Goal: Task Accomplishment & Management: Use online tool/utility

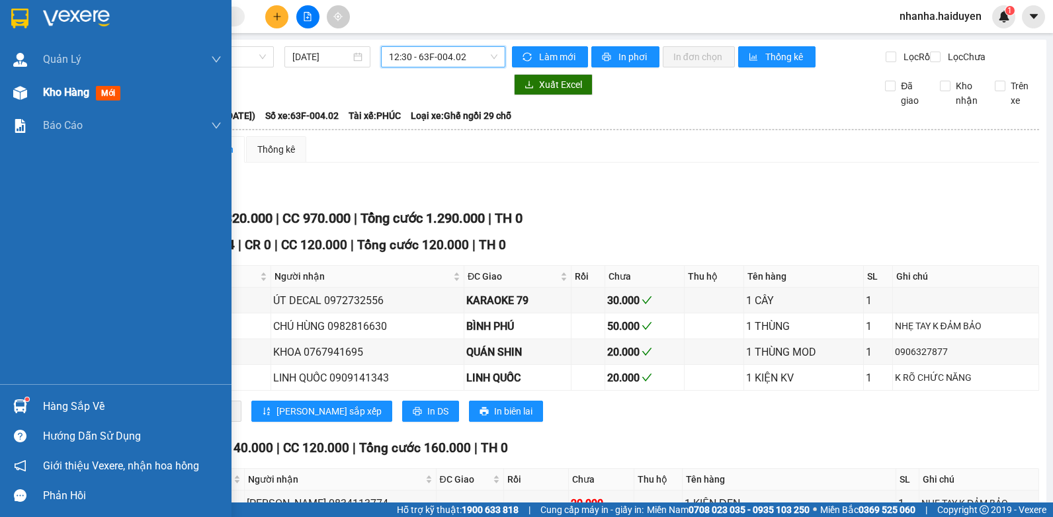
click at [35, 105] on div "Kho hàng mới" at bounding box center [115, 92] width 231 height 33
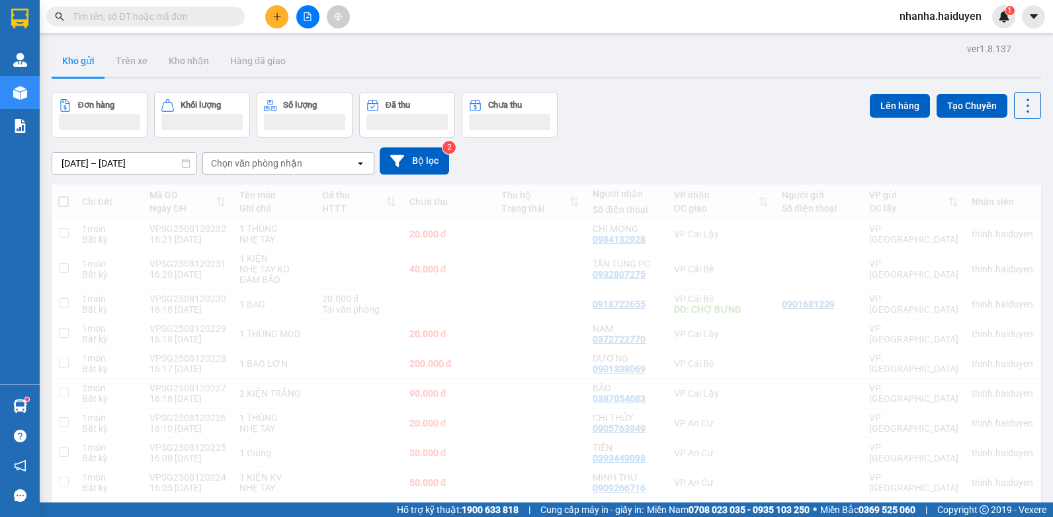
scroll to position [61, 0]
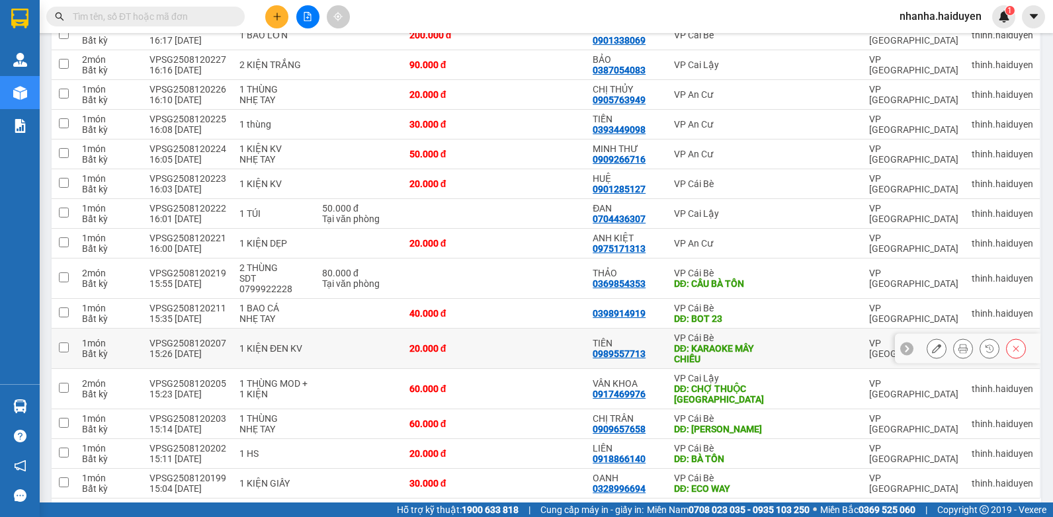
scroll to position [391, 0]
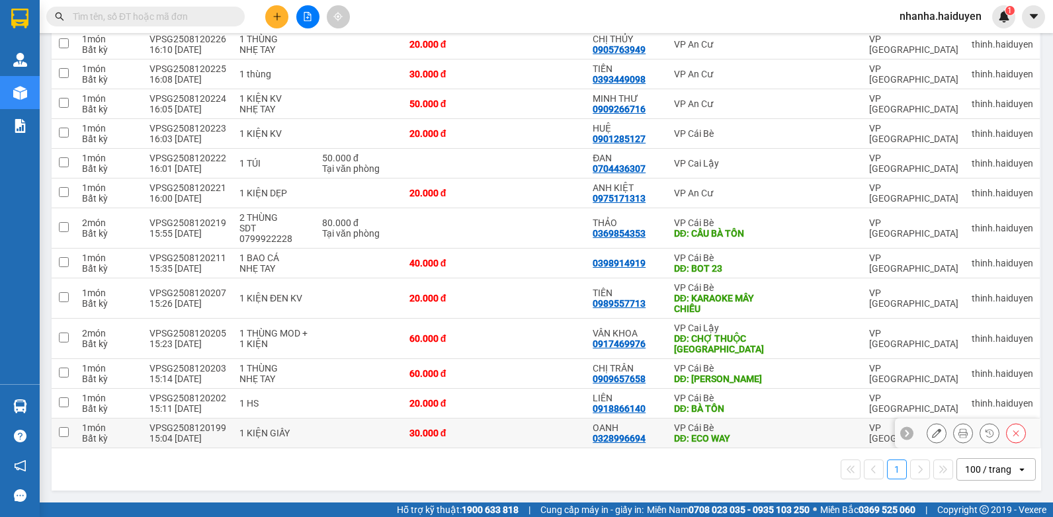
click at [512, 426] on td at bounding box center [541, 434] width 92 height 30
checkbox input "true"
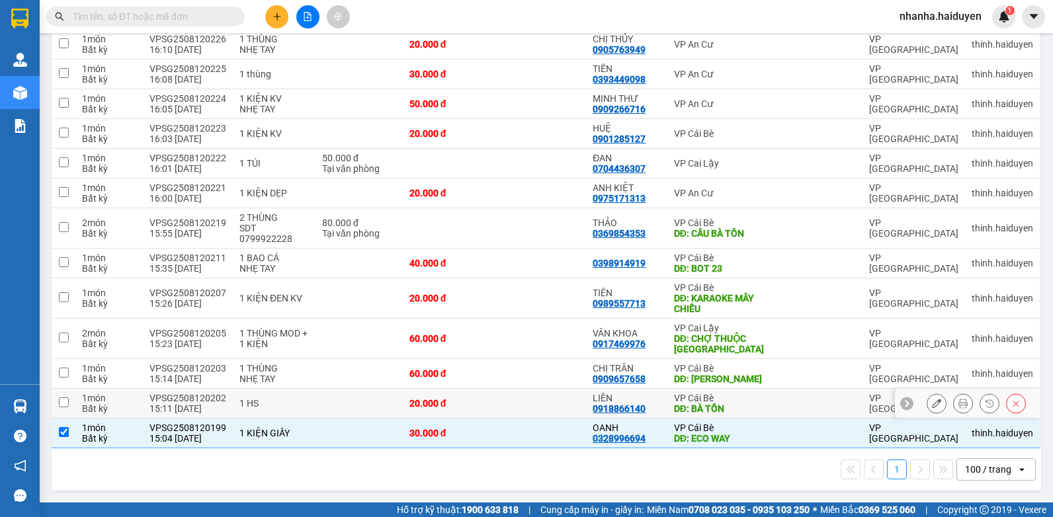
click at [512, 401] on td at bounding box center [541, 404] width 92 height 30
checkbox input "true"
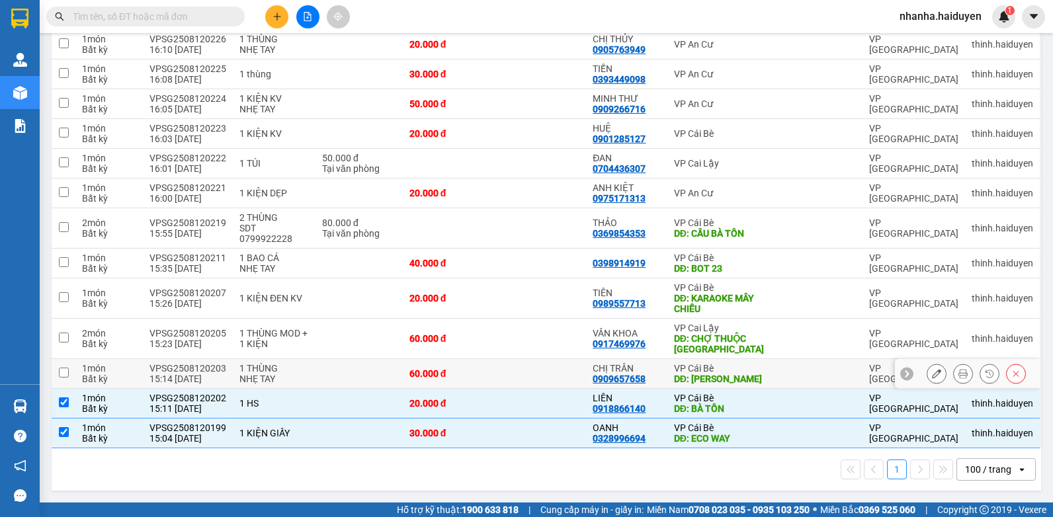
click at [519, 367] on td at bounding box center [541, 374] width 92 height 30
checkbox input "true"
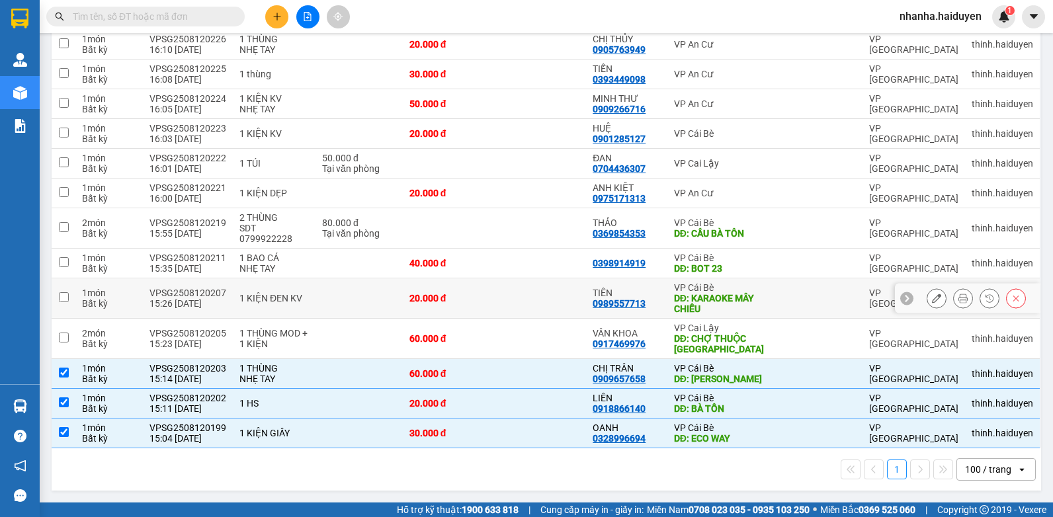
click at [521, 295] on td at bounding box center [541, 298] width 92 height 40
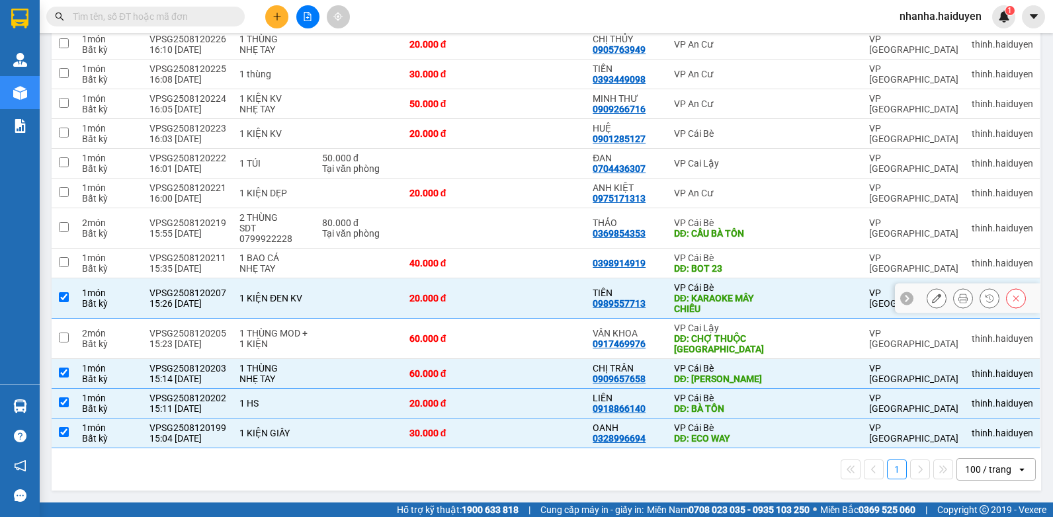
click at [516, 278] on td at bounding box center [541, 298] width 92 height 40
checkbox input "false"
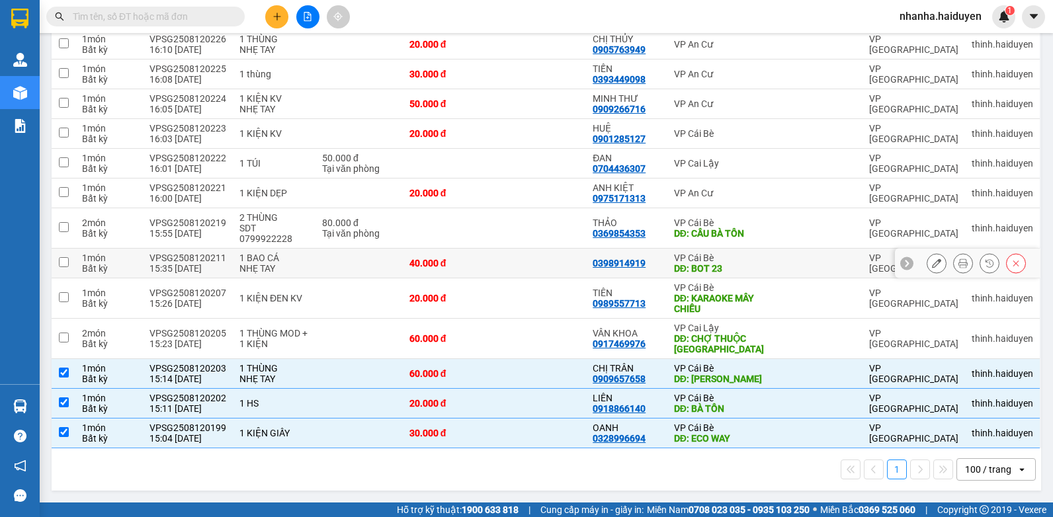
click at [520, 249] on td at bounding box center [541, 264] width 92 height 30
checkbox input "true"
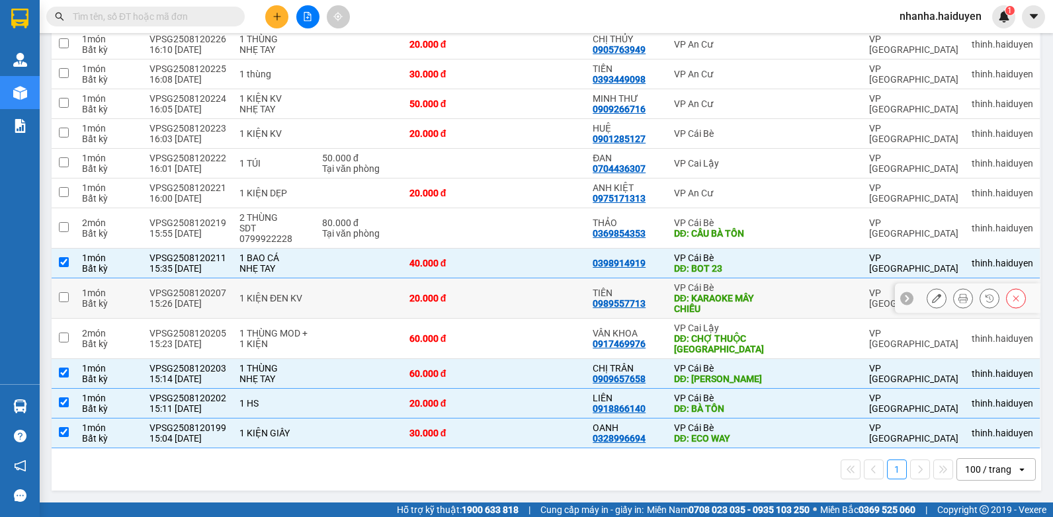
click at [520, 290] on td at bounding box center [541, 298] width 92 height 40
checkbox input "true"
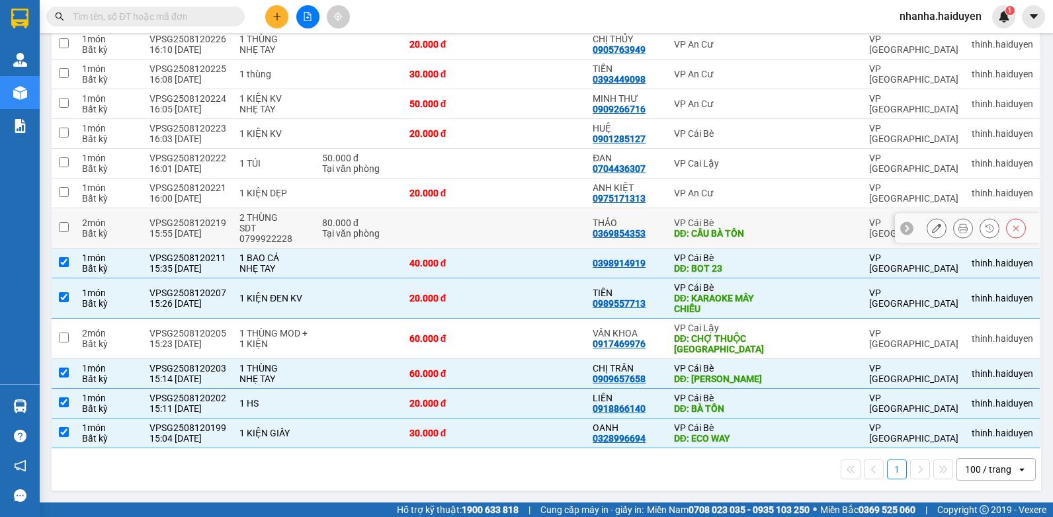
click at [520, 216] on td at bounding box center [541, 228] width 92 height 40
checkbox input "true"
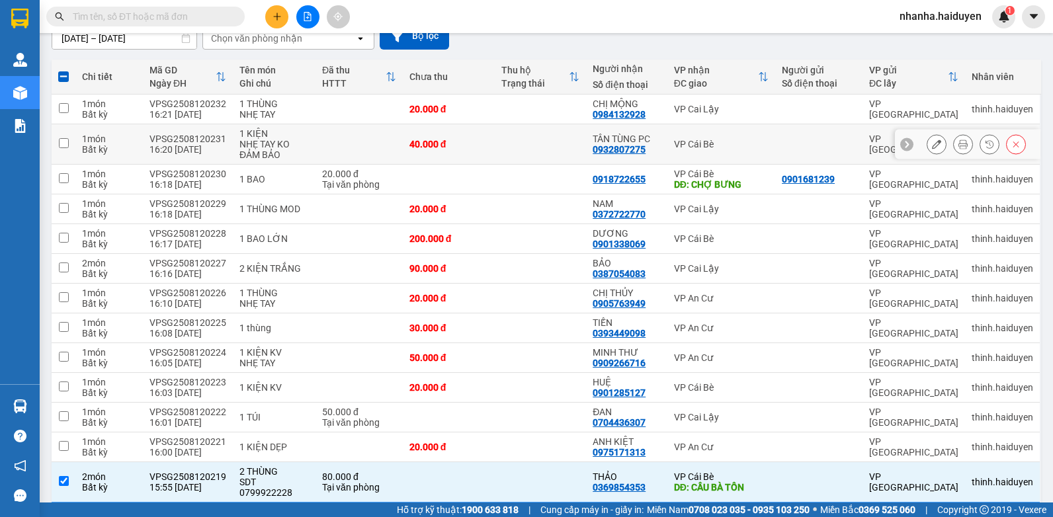
scroll to position [0, 0]
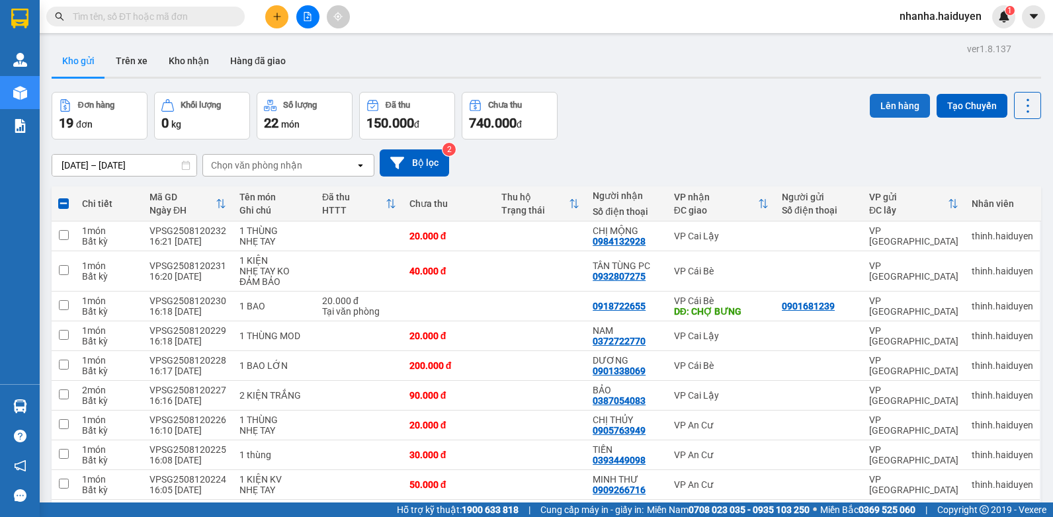
click at [901, 100] on button "Lên hàng" at bounding box center [899, 106] width 60 height 24
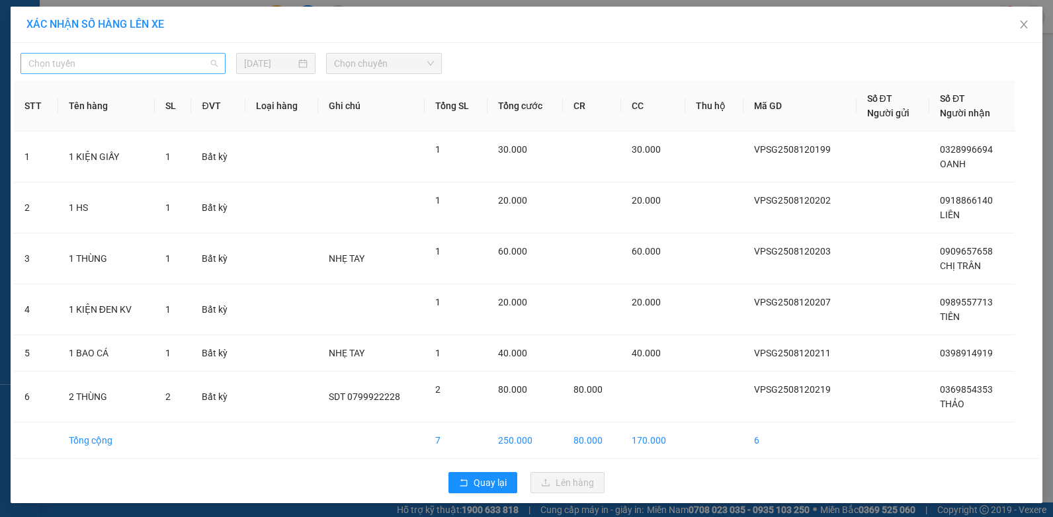
click at [190, 63] on span "Chọn tuyến" at bounding box center [122, 64] width 189 height 20
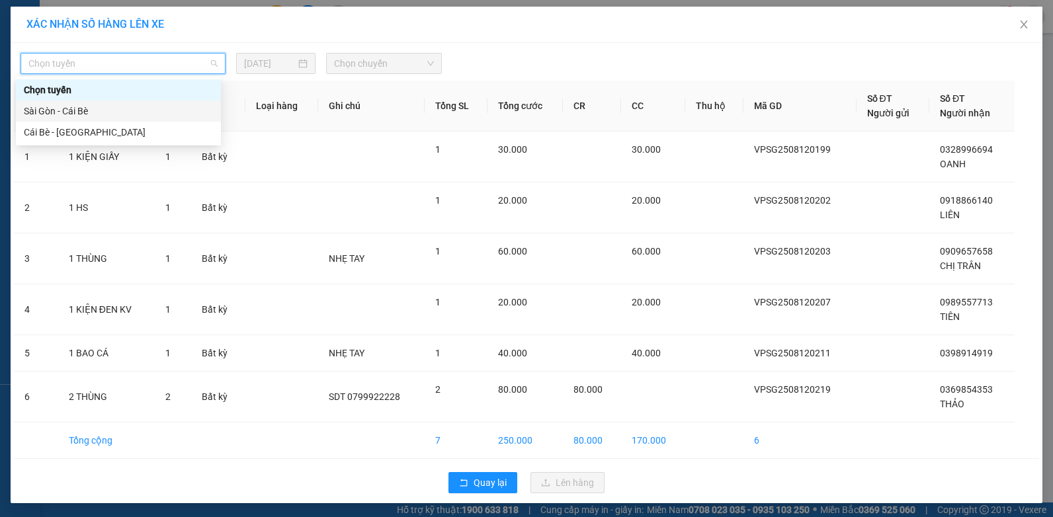
click at [106, 116] on div "Sài Gòn - Cái Bè" at bounding box center [118, 111] width 189 height 15
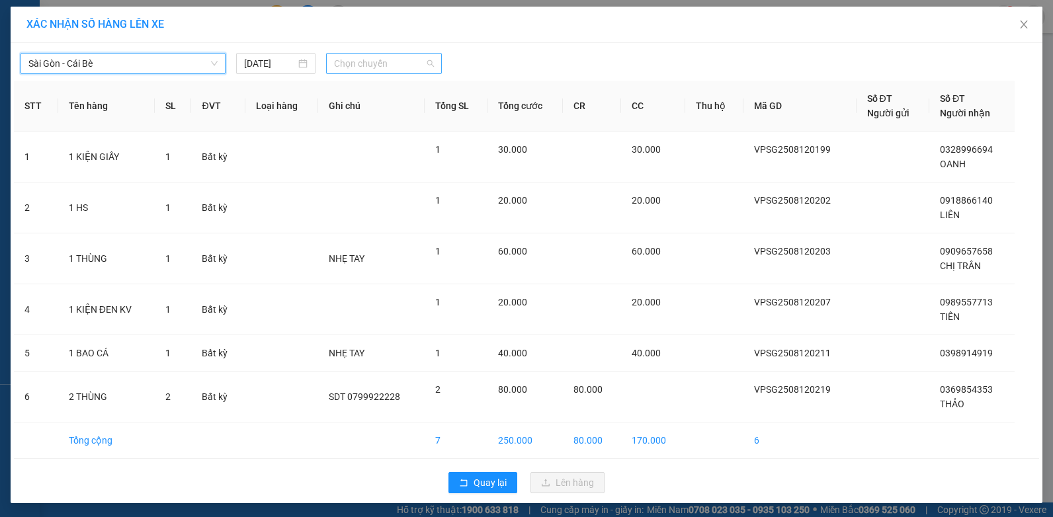
click at [336, 63] on span "Chọn chuyến" at bounding box center [383, 64] width 99 height 20
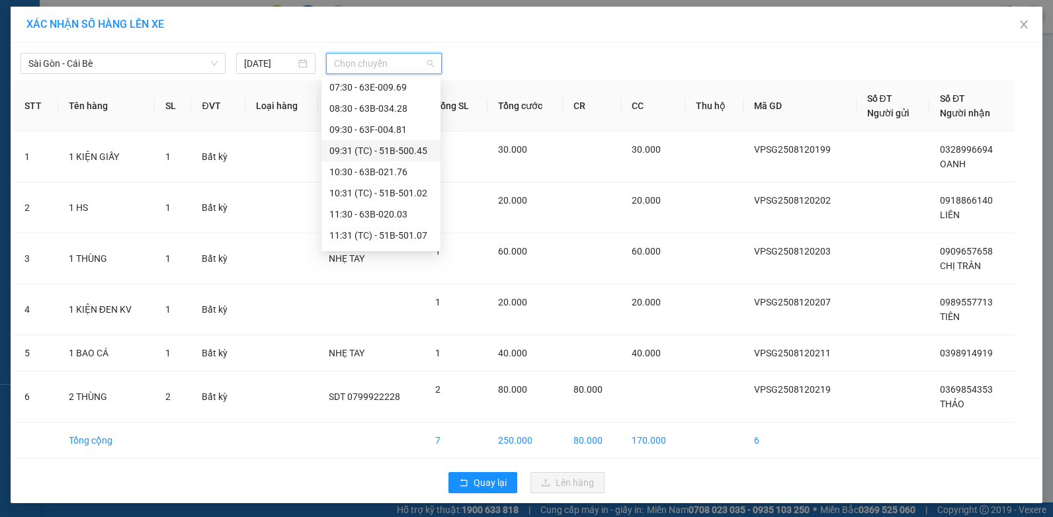
scroll to position [264, 0]
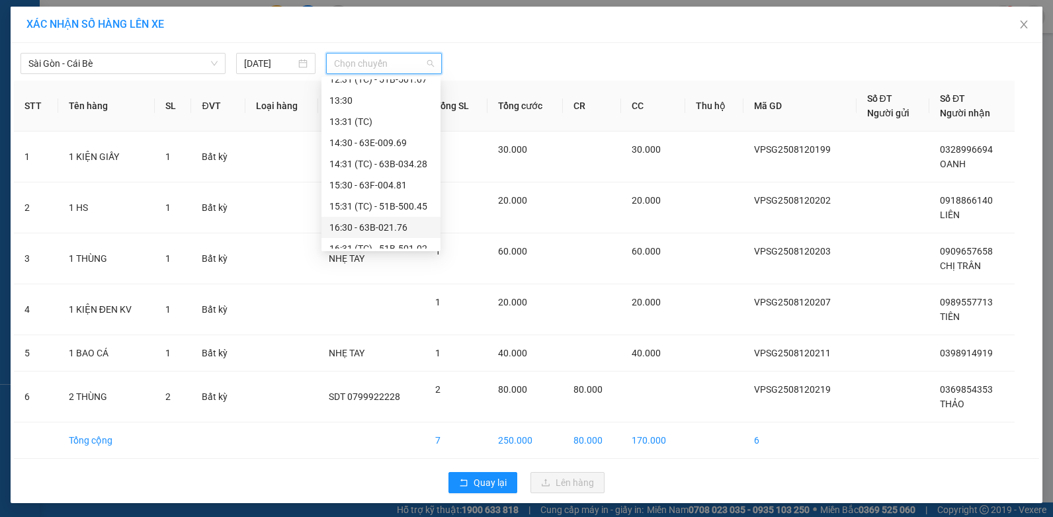
click at [386, 223] on div "16:30 - 63B-021.76" at bounding box center [380, 227] width 103 height 15
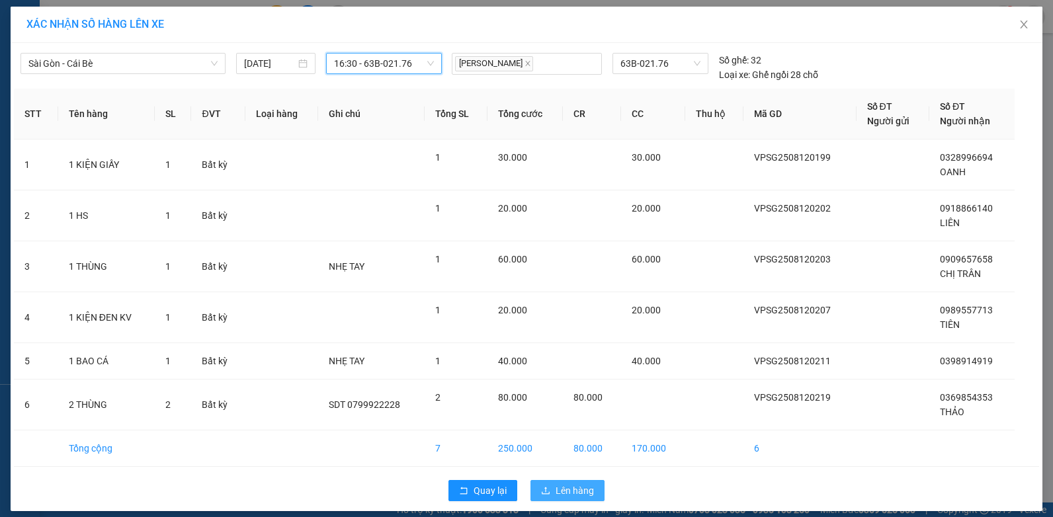
click at [545, 483] on button "Lên hàng" at bounding box center [567, 490] width 74 height 21
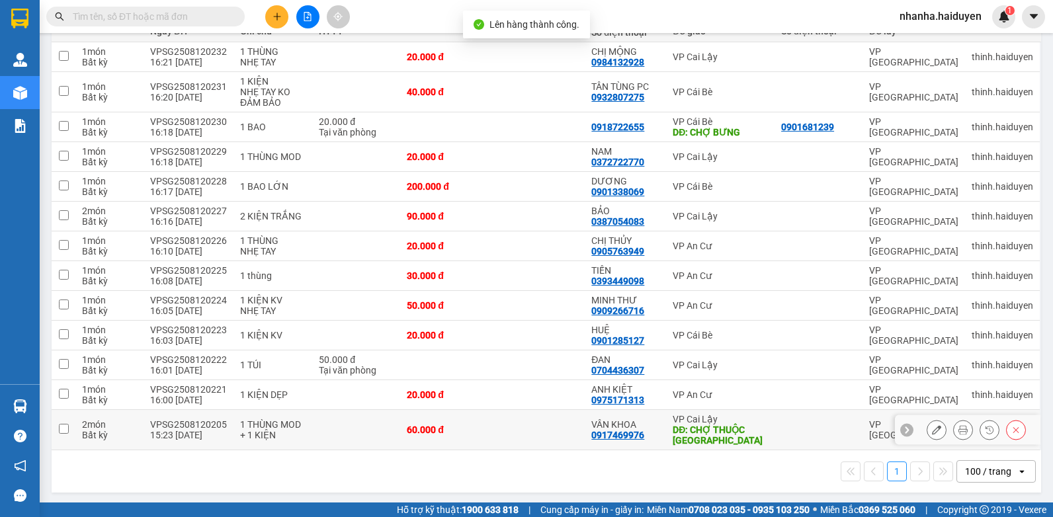
scroll to position [181, 0]
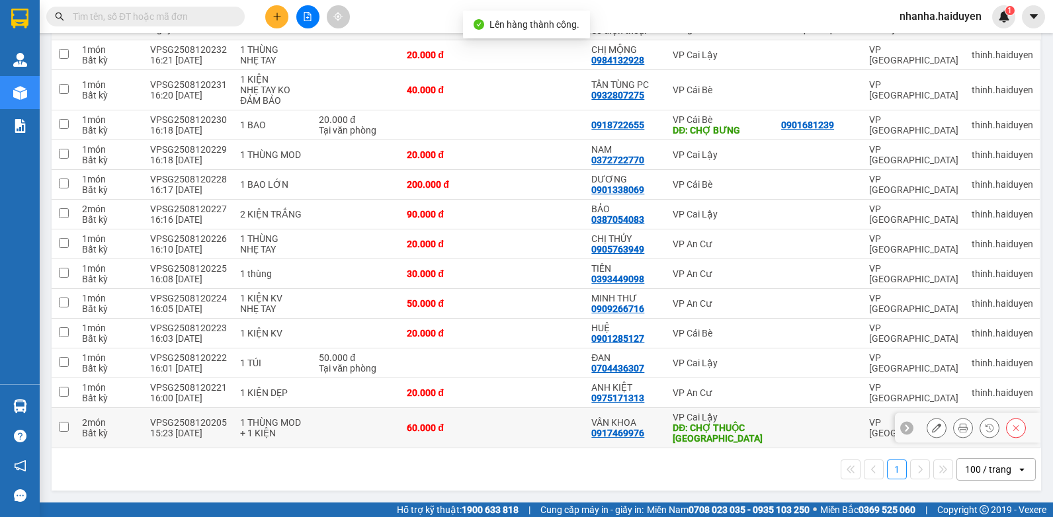
click at [495, 426] on td at bounding box center [539, 428] width 93 height 40
checkbox input "true"
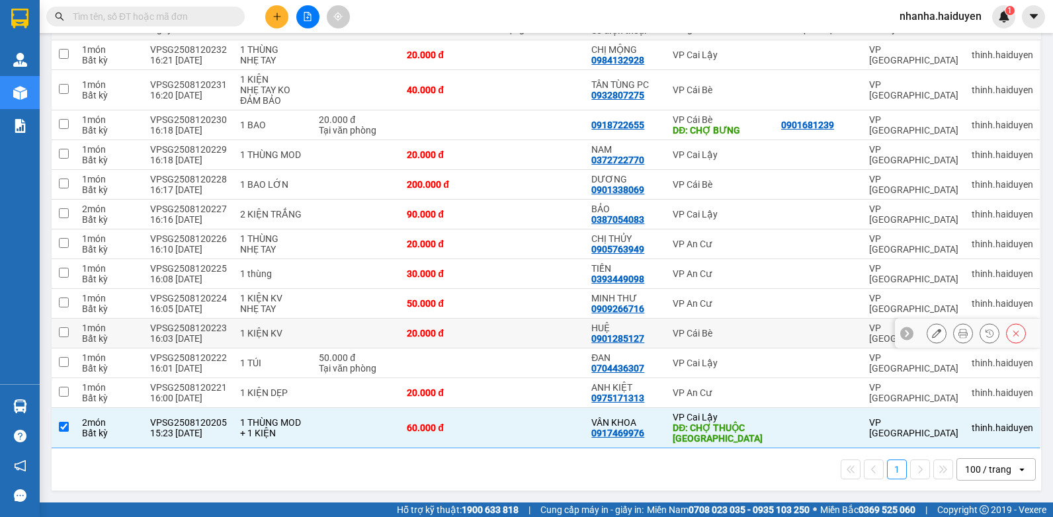
scroll to position [0, 0]
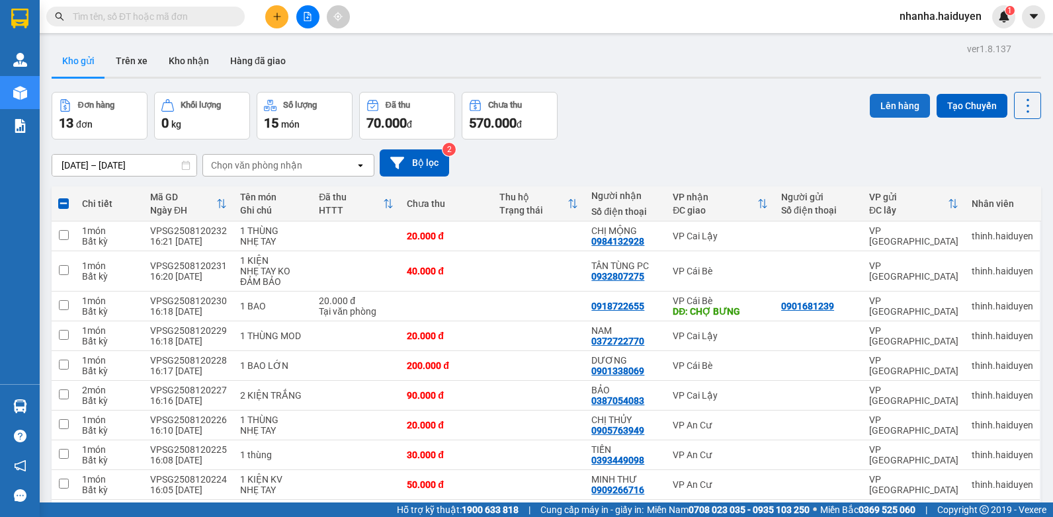
click at [899, 102] on button "Lên hàng" at bounding box center [899, 106] width 60 height 24
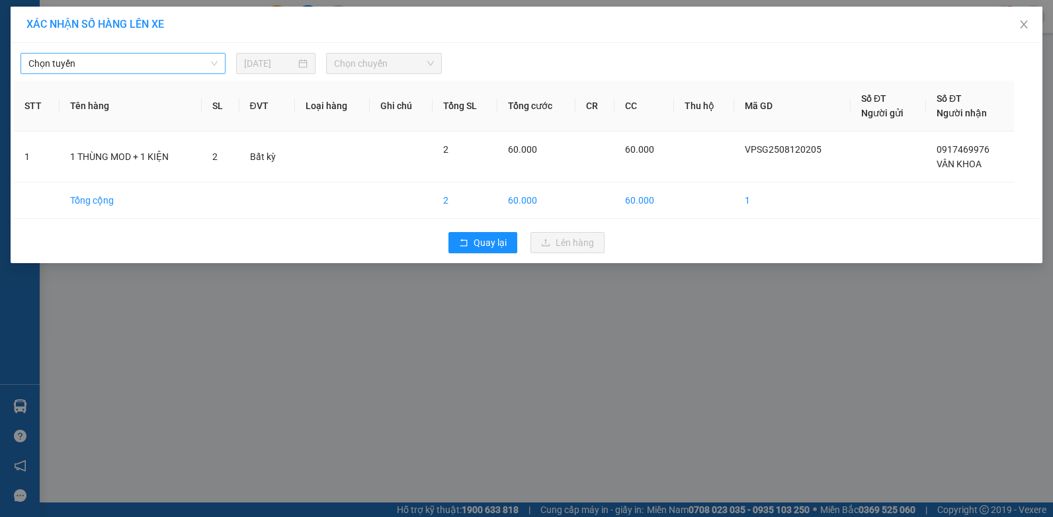
click at [116, 63] on span "Chọn tuyến" at bounding box center [122, 64] width 189 height 20
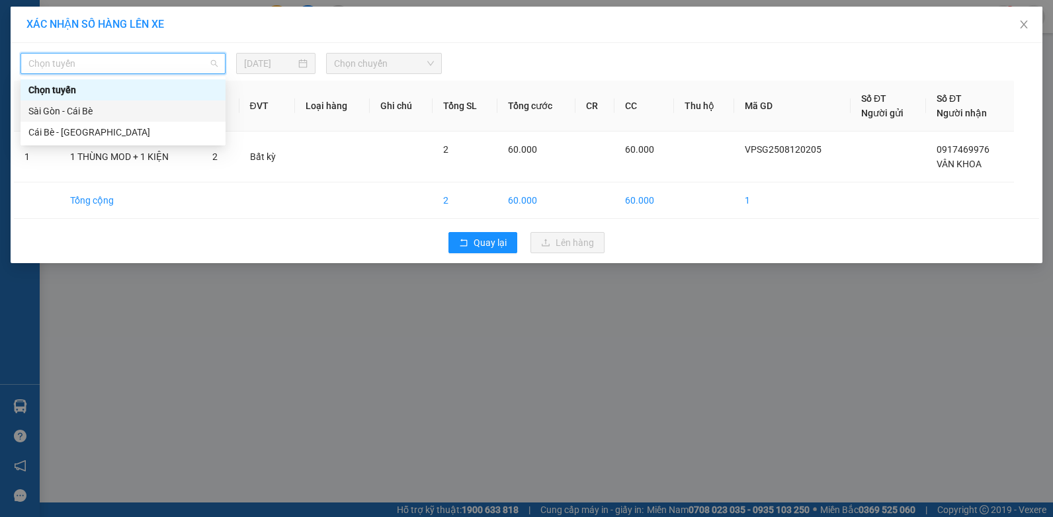
click at [104, 112] on div "Sài Gòn - Cái Bè" at bounding box center [122, 111] width 189 height 15
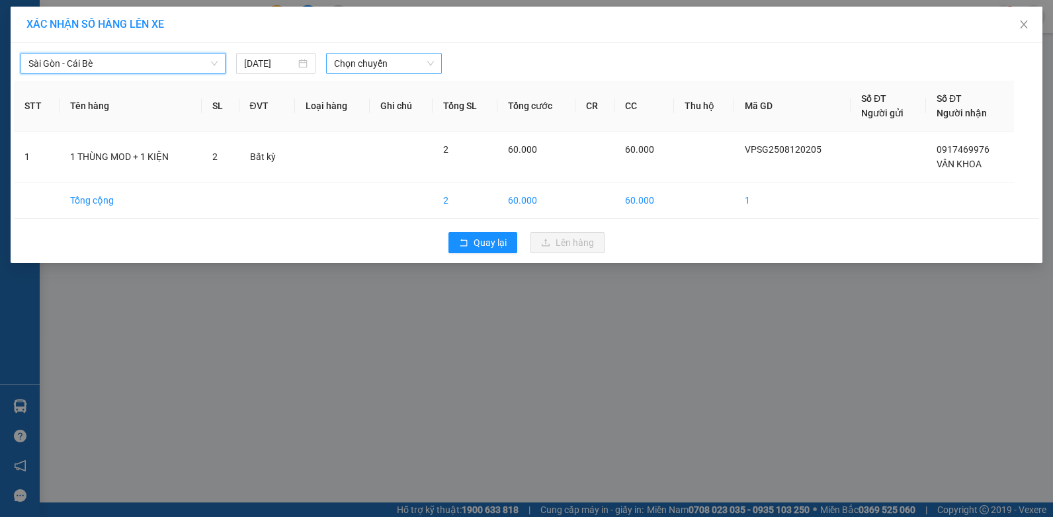
click at [361, 60] on span "Chọn chuyến" at bounding box center [383, 64] width 99 height 20
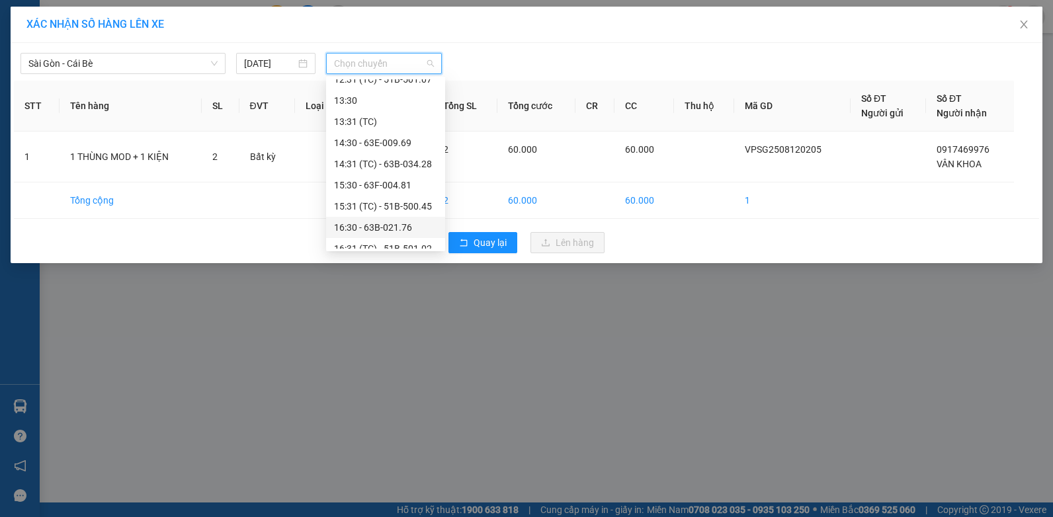
scroll to position [331, 0]
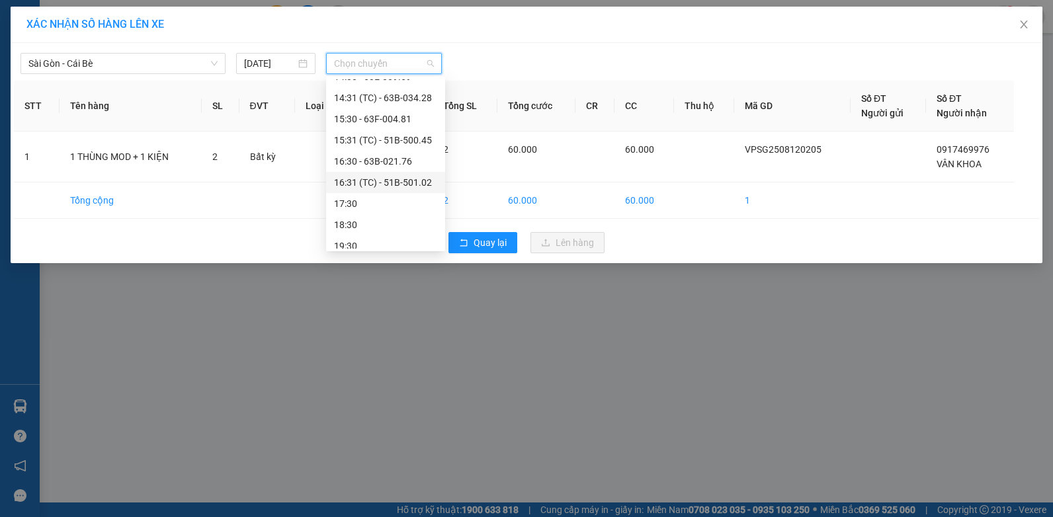
click at [409, 182] on div "16:31 (TC) - 51B-501.02" at bounding box center [385, 182] width 103 height 15
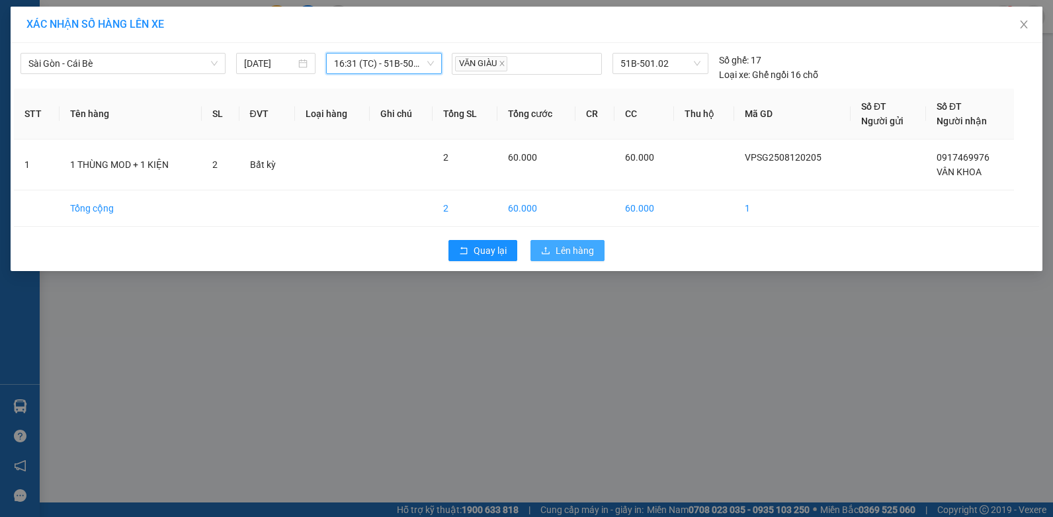
click at [575, 258] on button "Lên hàng" at bounding box center [567, 250] width 74 height 21
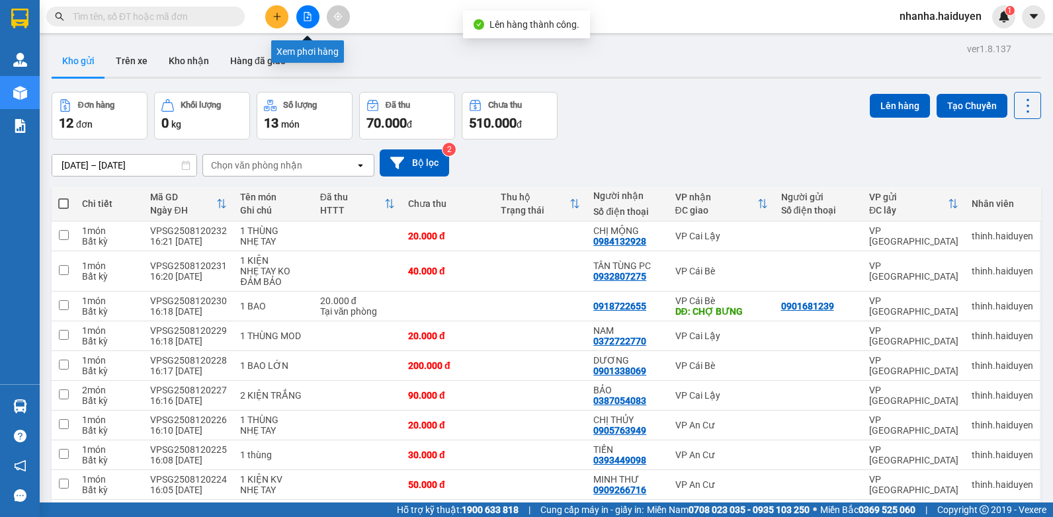
click at [309, 15] on icon "file-add" at bounding box center [307, 16] width 7 height 9
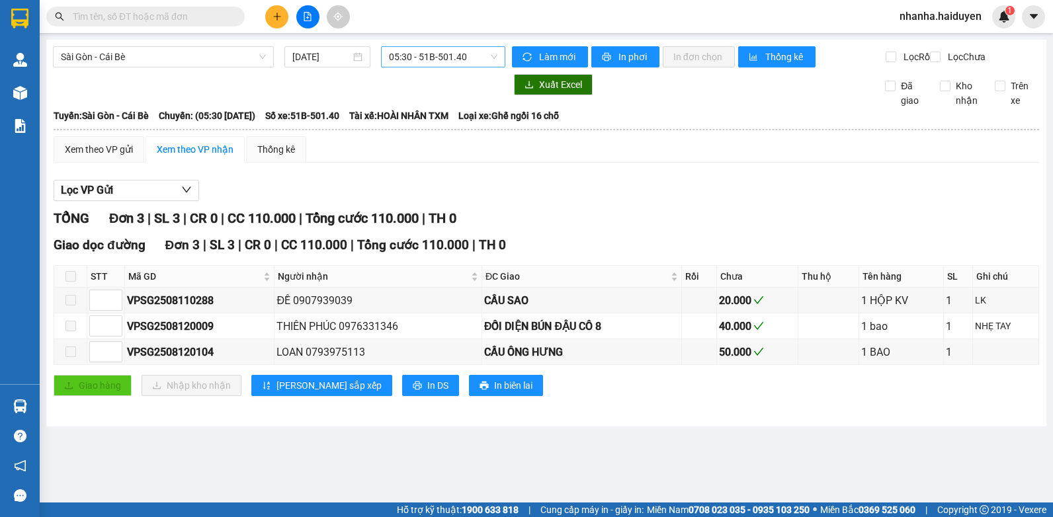
click at [434, 58] on span "05:30 - 51B-501.40" at bounding box center [443, 57] width 108 height 20
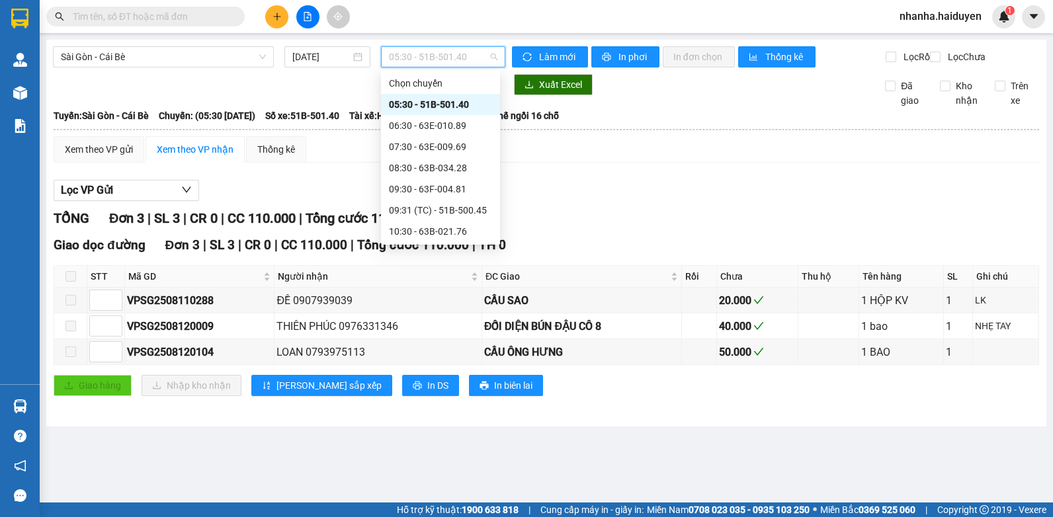
scroll to position [331, 0]
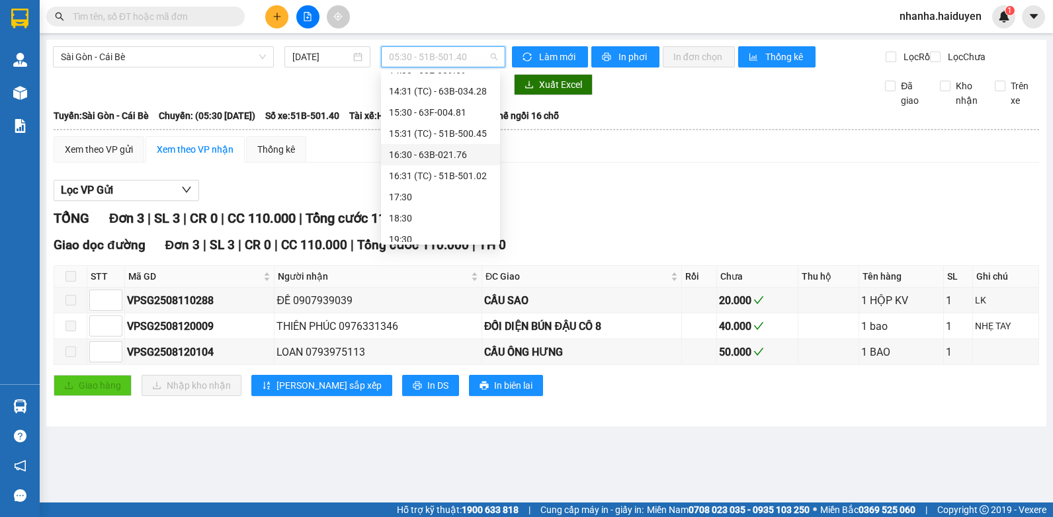
click at [461, 147] on div "16:30 - 63B-021.76" at bounding box center [440, 154] width 103 height 15
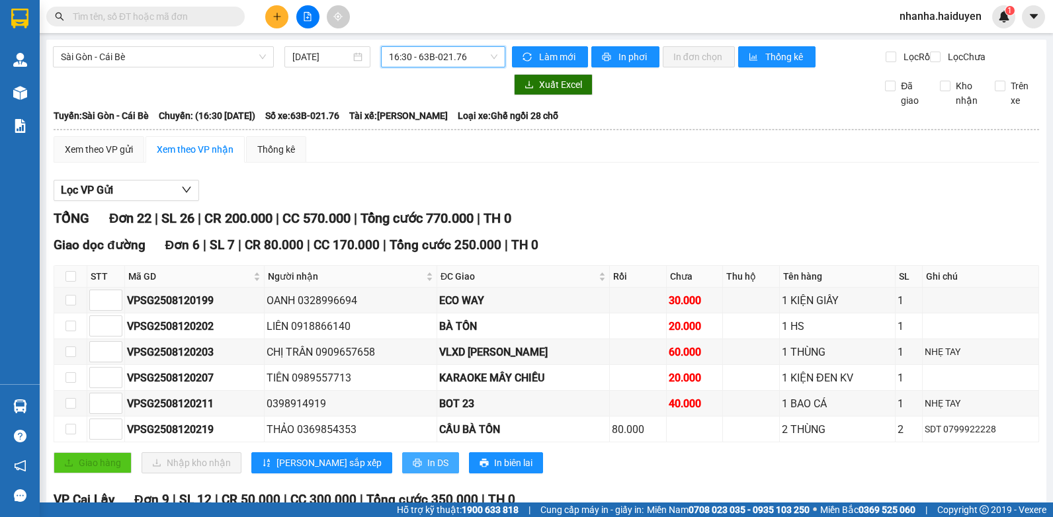
click at [427, 470] on span "In DS" at bounding box center [437, 463] width 21 height 15
drag, startPoint x: 725, startPoint y: 177, endPoint x: 692, endPoint y: 168, distance: 33.5
click at [449, 56] on span "16:30 - 63B-021.76" at bounding box center [443, 57] width 108 height 20
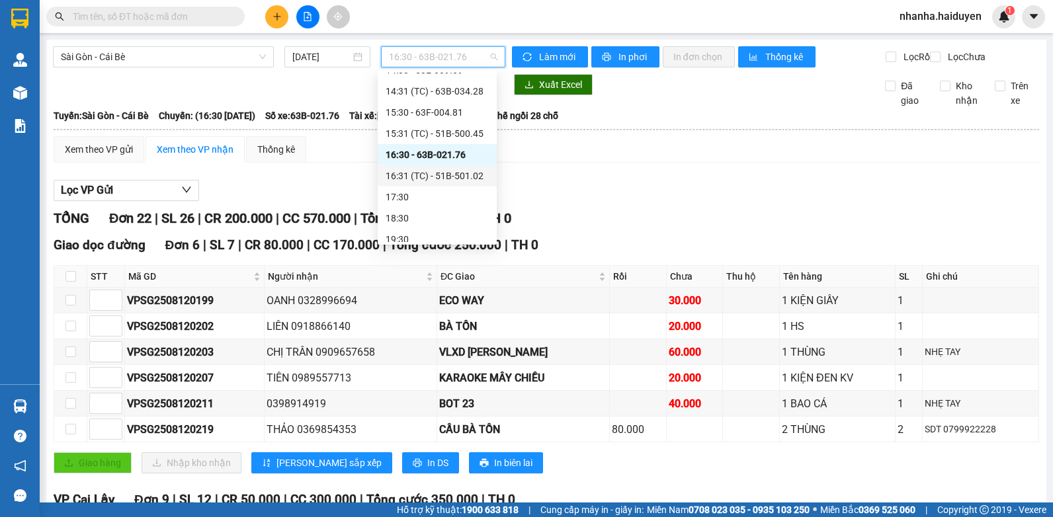
click at [453, 178] on div "16:31 (TC) - 51B-501.02" at bounding box center [436, 176] width 103 height 15
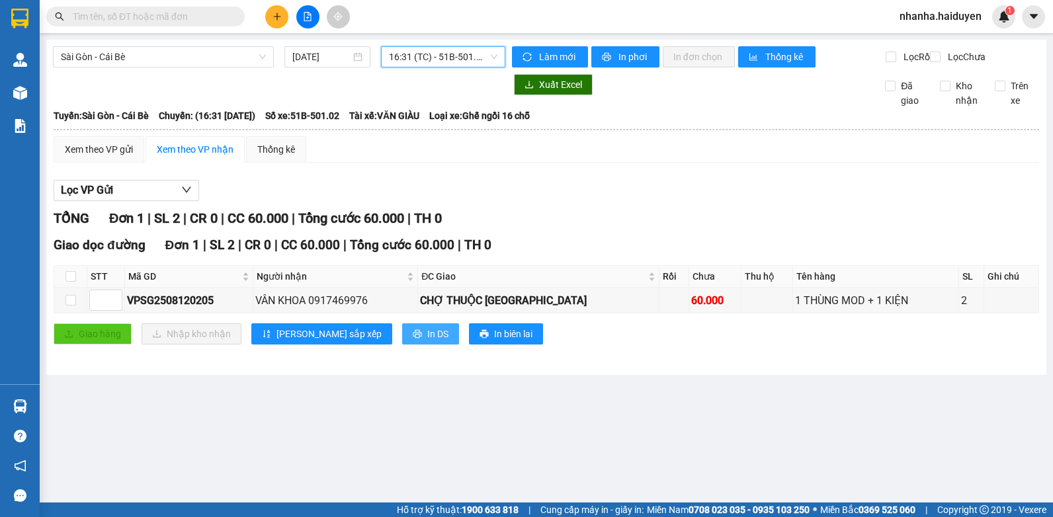
click at [427, 341] on span "In DS" at bounding box center [437, 334] width 21 height 15
click at [69, 282] on input "checkbox" at bounding box center [70, 276] width 11 height 11
checkbox input "true"
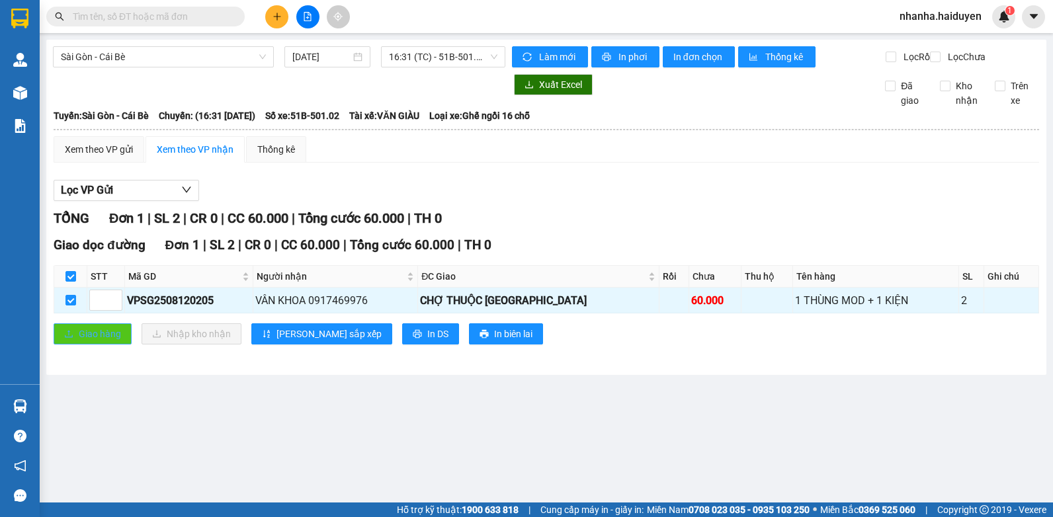
click at [79, 341] on span "Giao hàng" at bounding box center [100, 334] width 42 height 15
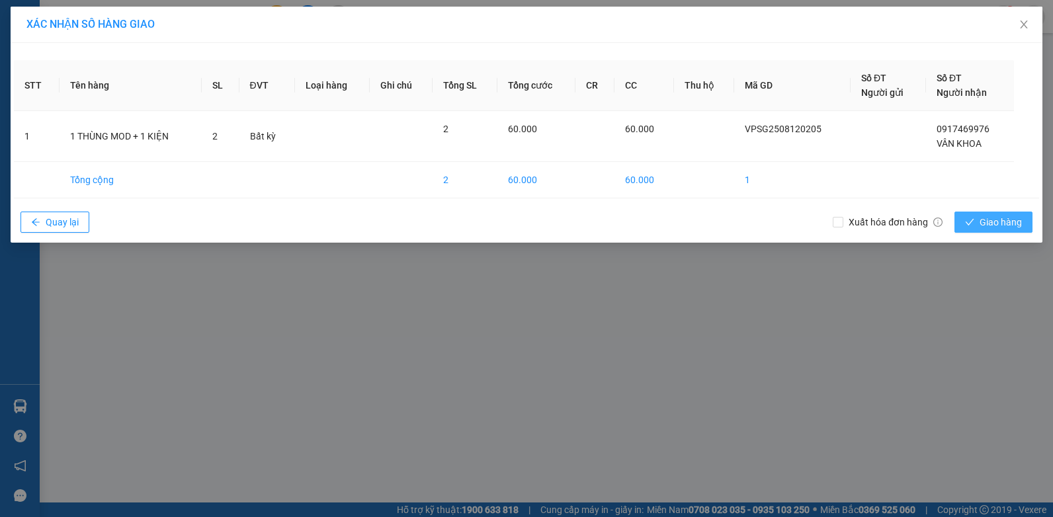
click at [1003, 216] on span "Giao hàng" at bounding box center [1000, 222] width 42 height 15
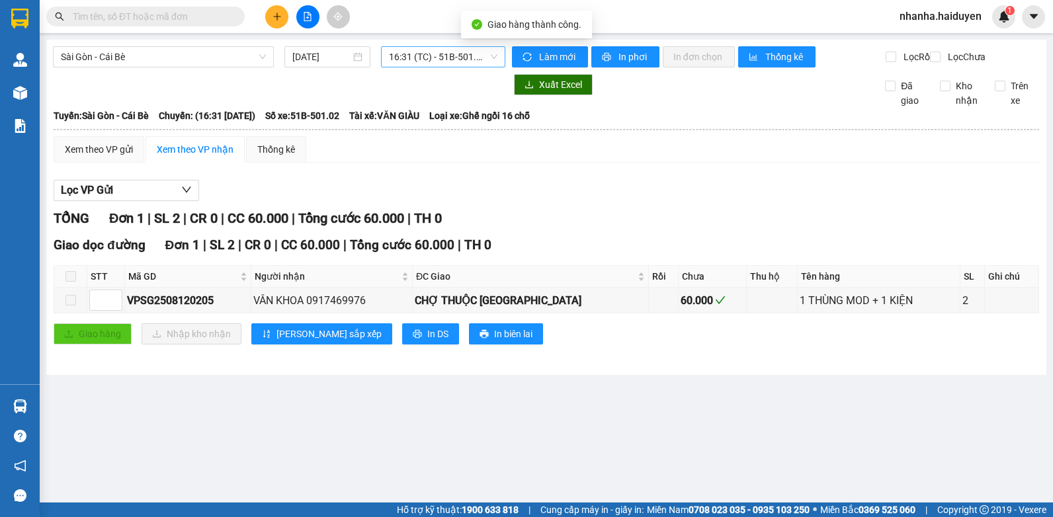
click at [426, 62] on span "16:31 (TC) - 51B-501.02" at bounding box center [443, 57] width 108 height 20
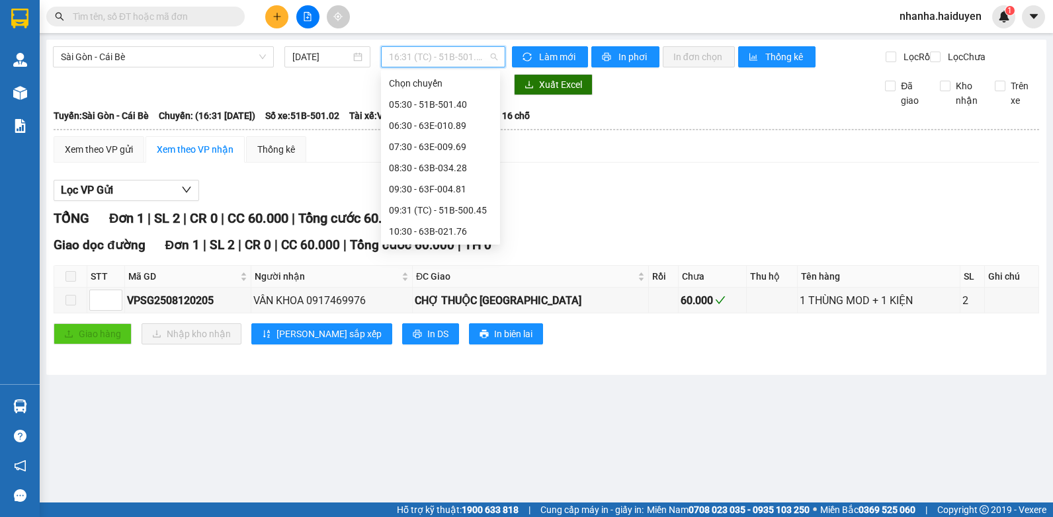
scroll to position [275, 0]
click at [451, 208] on div "16:30 - 63B-021.76" at bounding box center [440, 210] width 103 height 15
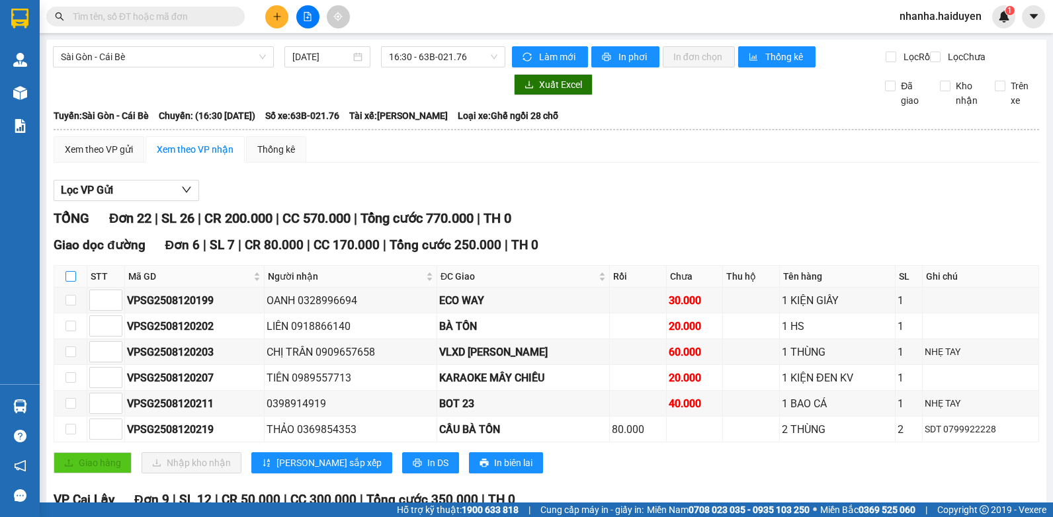
click at [65, 282] on input "checkbox" at bounding box center [70, 276] width 11 height 11
checkbox input "true"
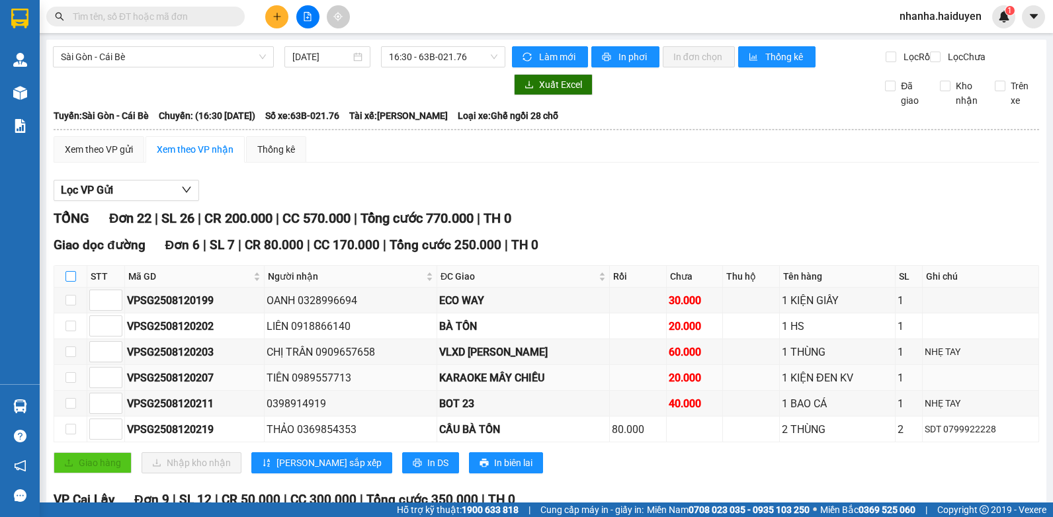
checkbox input "true"
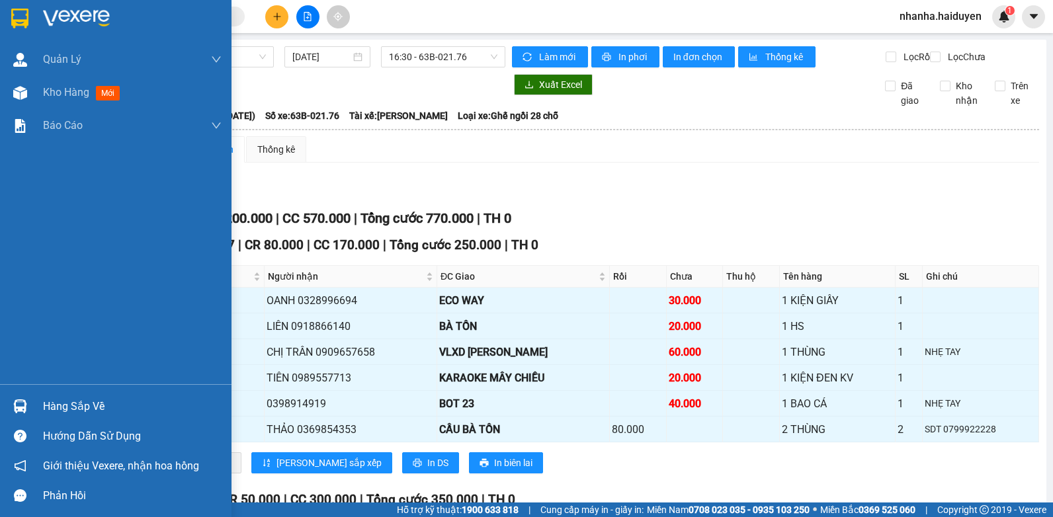
scroll to position [132, 0]
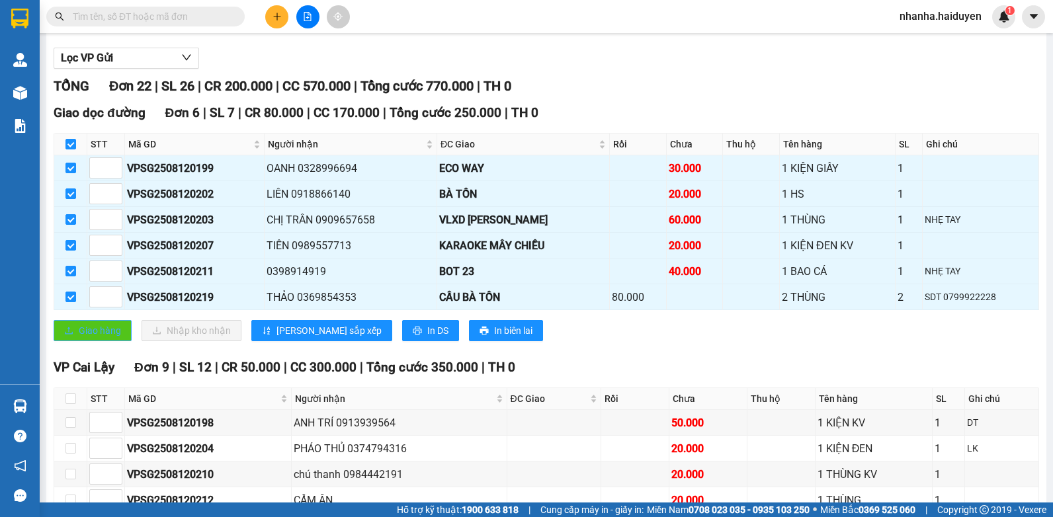
click at [103, 338] on span "Giao hàng" at bounding box center [100, 330] width 42 height 15
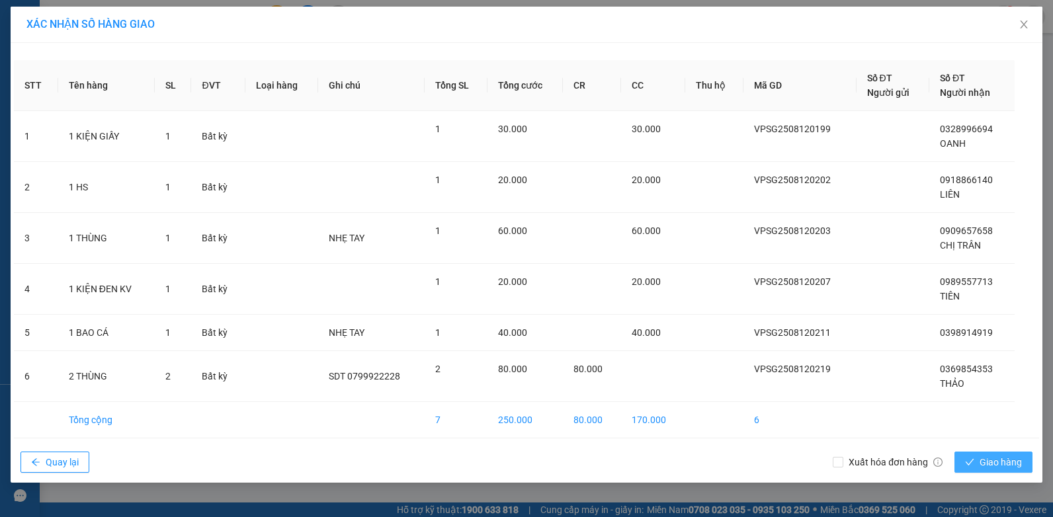
click at [989, 465] on span "Giao hàng" at bounding box center [1000, 462] width 42 height 15
